Goal: Task Accomplishment & Management: Manage account settings

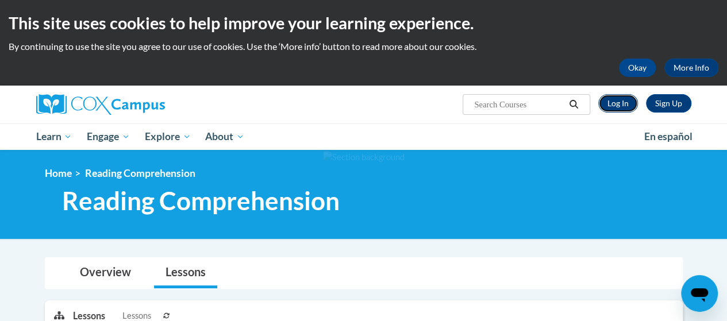
click at [618, 103] on link "Log In" at bounding box center [618, 103] width 40 height 18
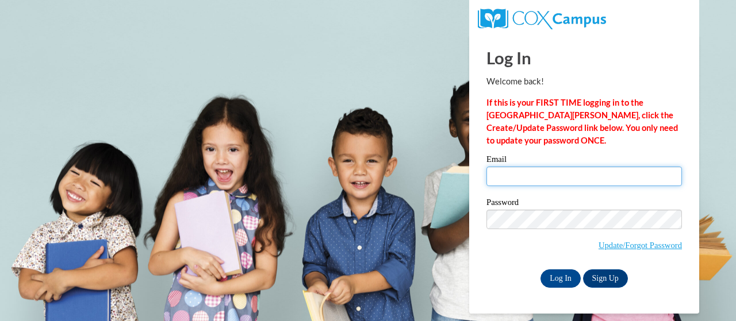
click at [541, 179] on input "Email" at bounding box center [583, 177] width 195 height 20
type input "[PERSON_NAME][EMAIL_ADDRESS][PERSON_NAME][DOMAIN_NAME]"
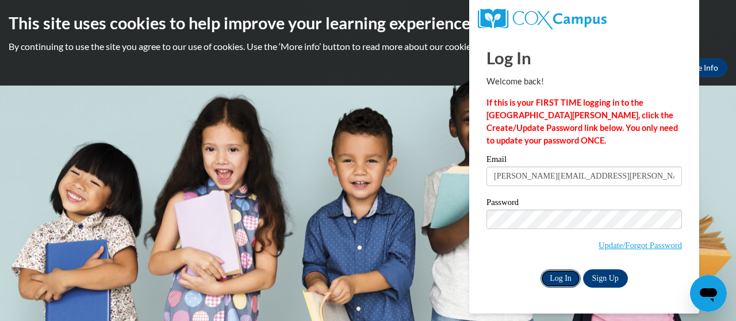
click at [561, 272] on input "Log In" at bounding box center [560, 279] width 40 height 18
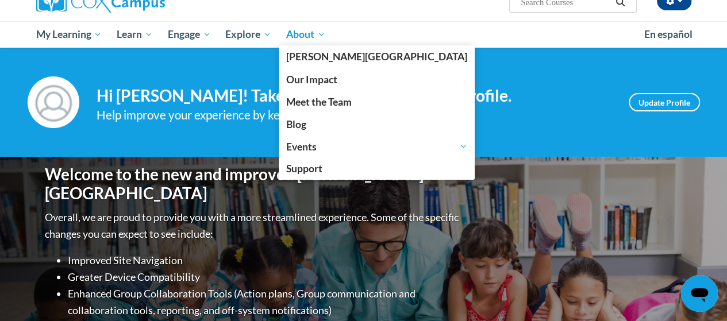
scroll to position [95, 0]
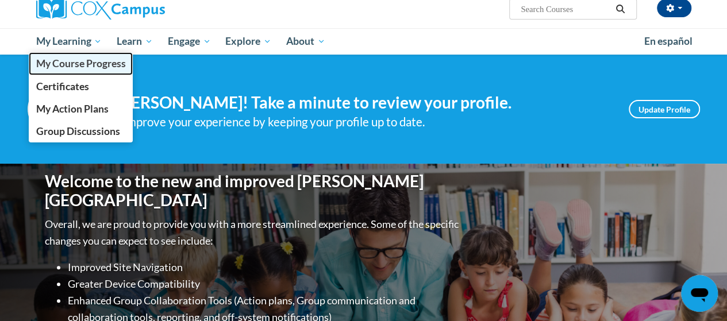
click at [80, 63] on span "My Course Progress" at bounding box center [81, 63] width 90 height 12
